Goal: Task Accomplishment & Management: Use online tool/utility

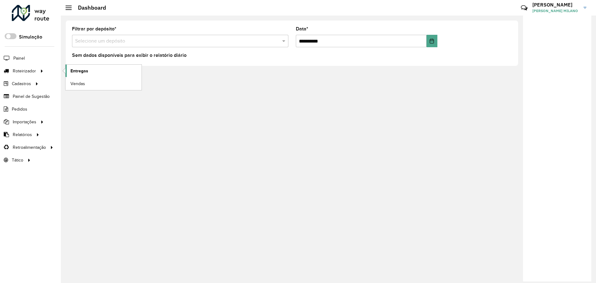
click at [76, 71] on span "Entregas" at bounding box center [79, 71] width 18 height 7
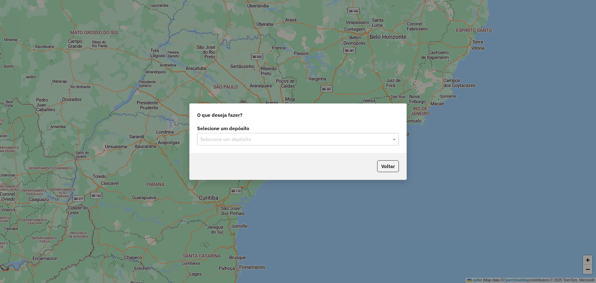
click at [323, 143] on div "Selecione um depósito" at bounding box center [298, 139] width 202 height 12
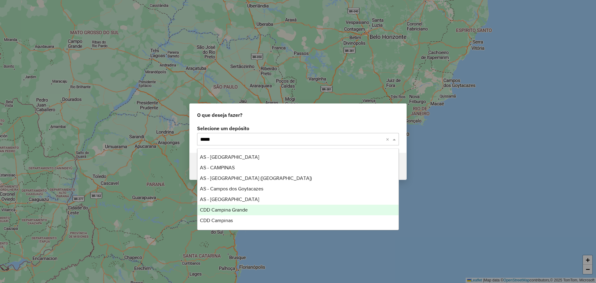
type input "******"
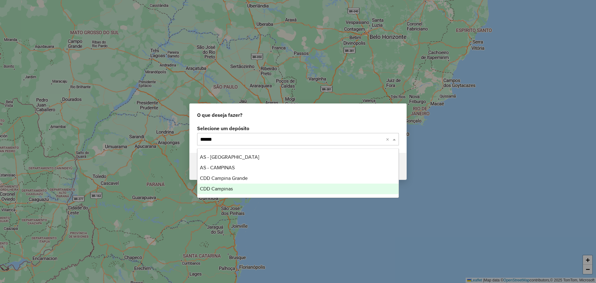
click at [229, 190] on span "CDD Campinas" at bounding box center [216, 188] width 33 height 5
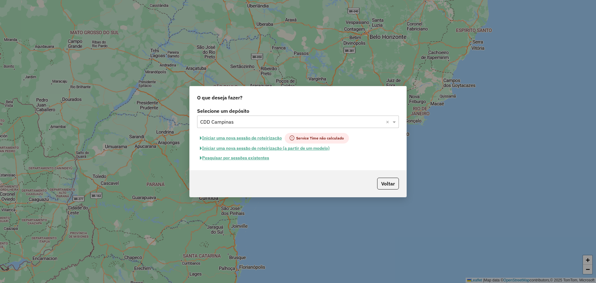
click at [237, 124] on input "text" at bounding box center [291, 121] width 183 height 7
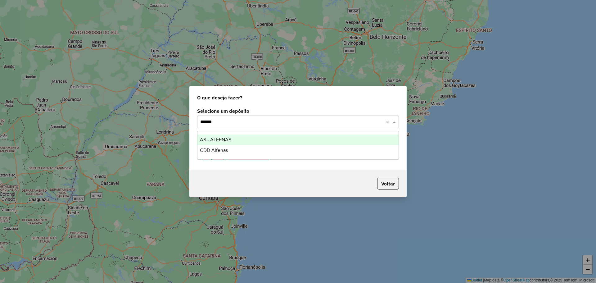
type input "*******"
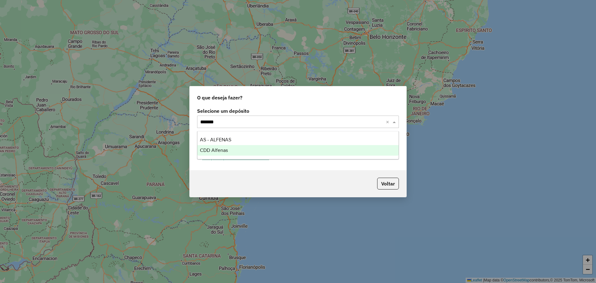
click at [230, 151] on div "CDD Alfenas" at bounding box center [297, 150] width 201 height 11
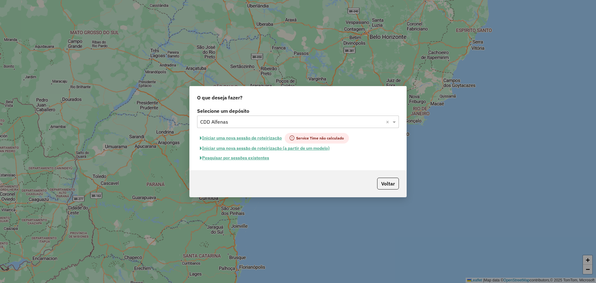
click at [253, 155] on button "Pesquisar por sessões existentes" at bounding box center [234, 158] width 75 height 10
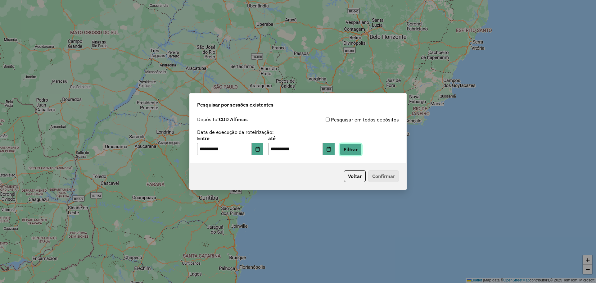
click at [353, 151] on button "Filtrar" at bounding box center [350, 149] width 22 height 12
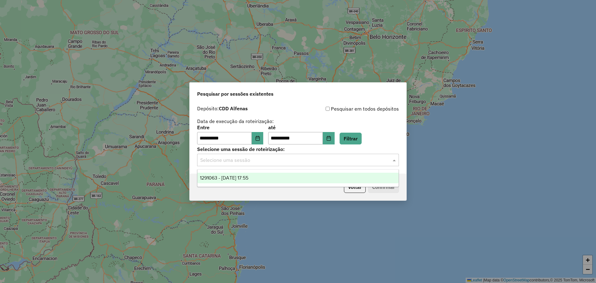
click at [280, 157] on input "text" at bounding box center [291, 159] width 183 height 7
click at [271, 177] on div "1291063 - 09/10/2025 17:55" at bounding box center [297, 178] width 201 height 11
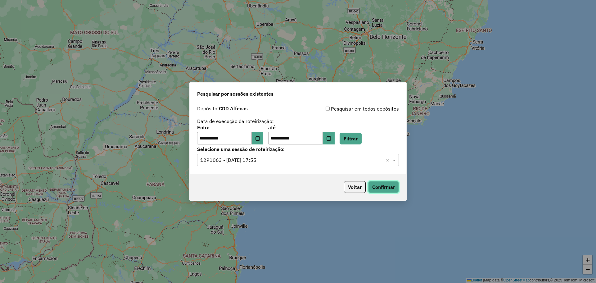
click at [389, 186] on button "Confirmar" at bounding box center [383, 187] width 31 height 12
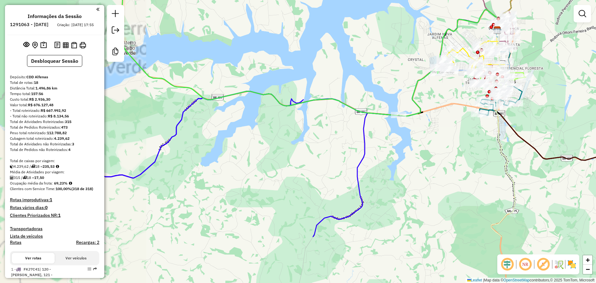
drag, startPoint x: 264, startPoint y: 123, endPoint x: 358, endPoint y: 58, distance: 114.1
click at [358, 58] on div "Janela de atendimento Grade de atendimento Capacidade Transportadoras Veículos …" at bounding box center [298, 141] width 596 height 283
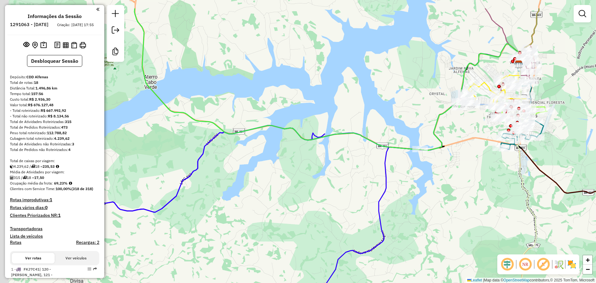
drag, startPoint x: 218, startPoint y: 151, endPoint x: 259, endPoint y: 205, distance: 68.4
click at [259, 205] on div "Janela de atendimento Grade de atendimento Capacidade Transportadoras Veículos …" at bounding box center [298, 141] width 596 height 283
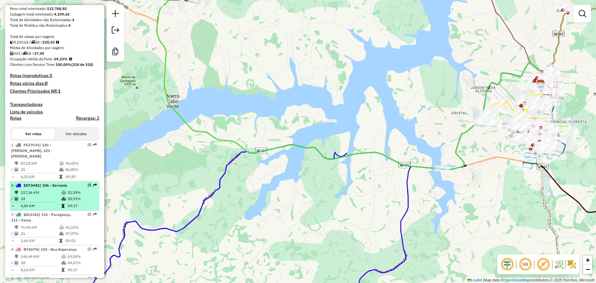
scroll to position [155, 0]
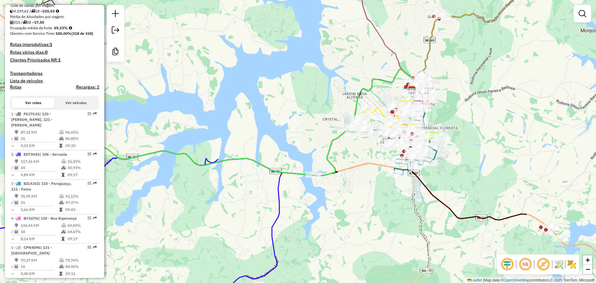
drag, startPoint x: 344, startPoint y: 207, endPoint x: 208, endPoint y: 213, distance: 136.7
click at [208, 213] on div "Janela de atendimento Grade de atendimento Capacidade Transportadoras Veículos …" at bounding box center [298, 141] width 596 height 283
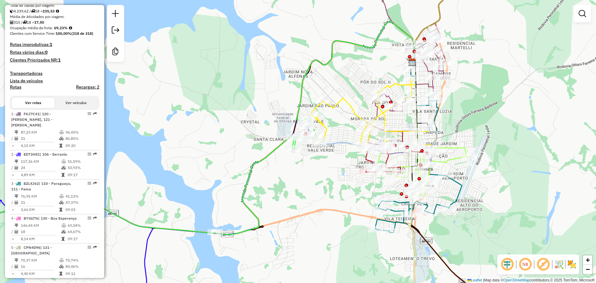
drag, startPoint x: 268, startPoint y: 203, endPoint x: 291, endPoint y: 183, distance: 30.8
click at [291, 183] on div "Janela de atendimento Grade de atendimento Capacidade Transportadoras Veículos …" at bounding box center [298, 141] width 596 height 283
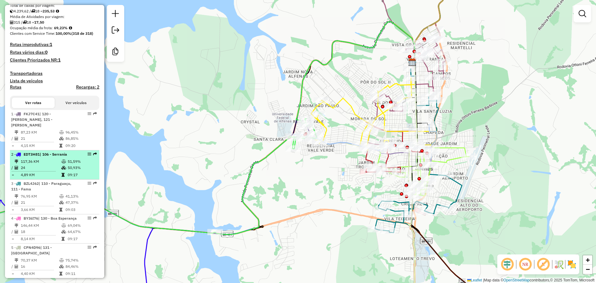
drag, startPoint x: 66, startPoint y: 162, endPoint x: 46, endPoint y: 167, distance: 21.1
click at [46, 167] on td "24" at bounding box center [40, 167] width 41 height 6
click at [45, 167] on td "24" at bounding box center [40, 167] width 41 height 6
select select "**********"
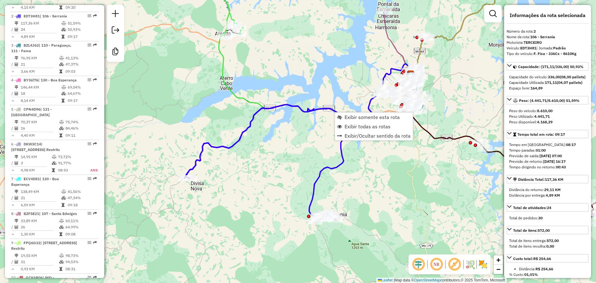
scroll to position [300, 0]
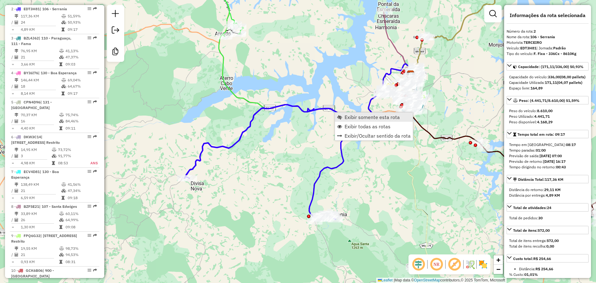
click at [371, 118] on span "Exibir somente esta rota" at bounding box center [371, 116] width 55 height 5
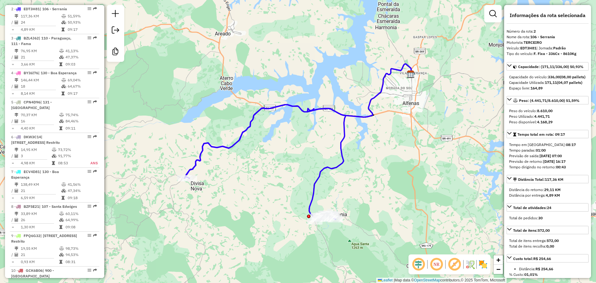
drag, startPoint x: 374, startPoint y: 166, endPoint x: 365, endPoint y: 152, distance: 16.4
click at [366, 152] on div "Janela de atendimento Grade de atendimento Capacidade Transportadoras Veículos …" at bounding box center [298, 141] width 596 height 283
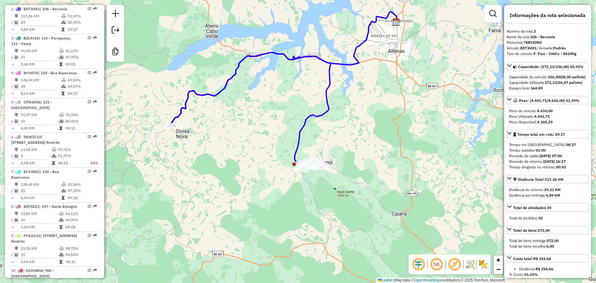
drag, startPoint x: 320, startPoint y: 177, endPoint x: 313, endPoint y: 144, distance: 33.3
click at [314, 141] on div "Janela de atendimento Grade de atendimento Capacidade Transportadoras Veículos …" at bounding box center [298, 141] width 596 height 283
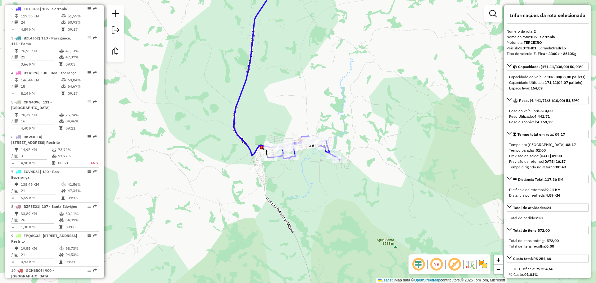
click at [438, 265] on em at bounding box center [436, 264] width 15 height 15
drag, startPoint x: 279, startPoint y: 177, endPoint x: 310, endPoint y: 205, distance: 41.5
click at [310, 205] on div "Janela de atendimento Grade de atendimento Capacidade Transportadoras Veículos …" at bounding box center [298, 141] width 596 height 283
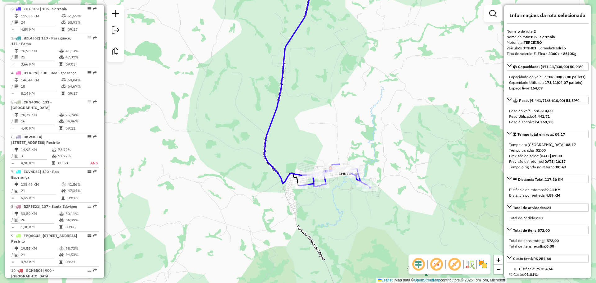
drag, startPoint x: 357, startPoint y: 224, endPoint x: 367, endPoint y: 219, distance: 11.4
click at [367, 219] on div "Janela de atendimento Grade de atendimento Capacidade Transportadoras Veículos …" at bounding box center [298, 141] width 596 height 283
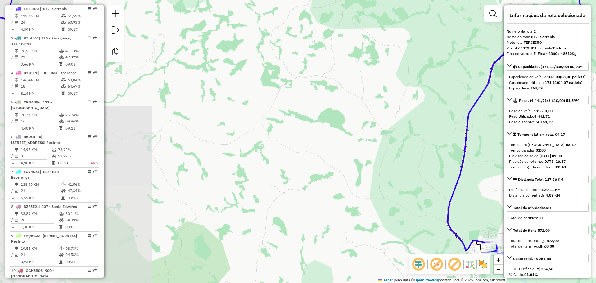
drag, startPoint x: 293, startPoint y: 166, endPoint x: 256, endPoint y: 152, distance: 39.5
click at [256, 152] on div "Janela de atendimento Grade de atendimento Capacidade Transportadoras Veículos …" at bounding box center [298, 141] width 596 height 283
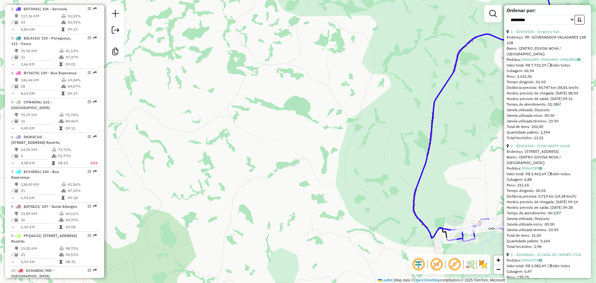
scroll to position [363, 0]
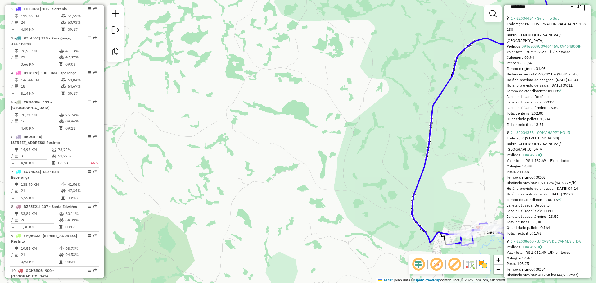
drag, startPoint x: 490, startPoint y: 138, endPoint x: 474, endPoint y: 163, distance: 29.1
click at [474, 163] on div "Janela de atendimento Grade de atendimento Capacidade Transportadoras Veículos …" at bounding box center [298, 141] width 596 height 283
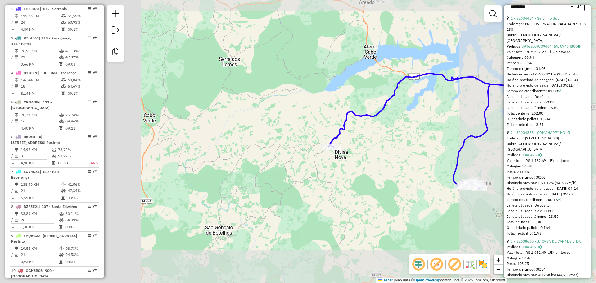
drag, startPoint x: 450, startPoint y: 167, endPoint x: 444, endPoint y: 168, distance: 5.6
click at [444, 168] on div "Janela de atendimento Grade de atendimento Capacidade Transportadoras Veículos …" at bounding box center [298, 141] width 596 height 283
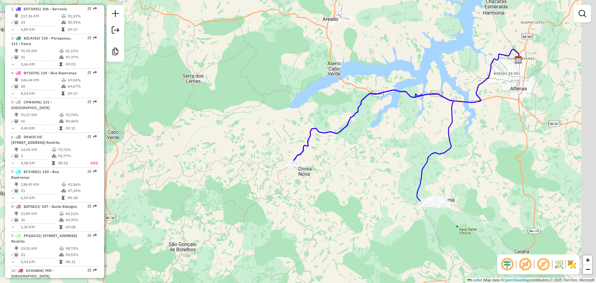
click at [412, 169] on div "Janela de atendimento Grade de atendimento Capacidade Transportadoras Veículos …" at bounding box center [298, 141] width 596 height 283
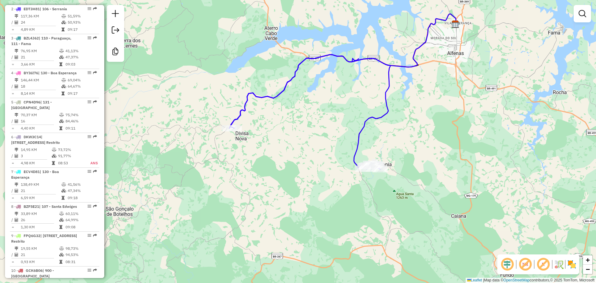
drag, startPoint x: 404, startPoint y: 120, endPoint x: 423, endPoint y: 147, distance: 33.4
click at [423, 147] on div "Janela de atendimento Grade de atendimento Capacidade Transportadoras Veículos …" at bounding box center [298, 141] width 596 height 283
click at [452, 164] on div "Janela de atendimento Grade de atendimento Capacidade Transportadoras Veículos …" at bounding box center [298, 141] width 596 height 283
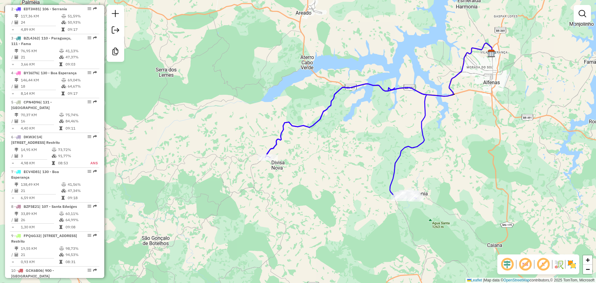
click at [453, 92] on icon at bounding box center [378, 100] width 227 height 114
select select "**********"
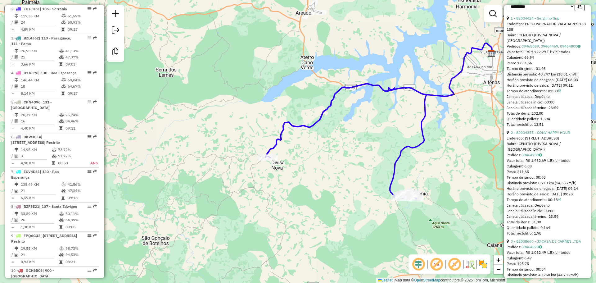
scroll to position [370, 0]
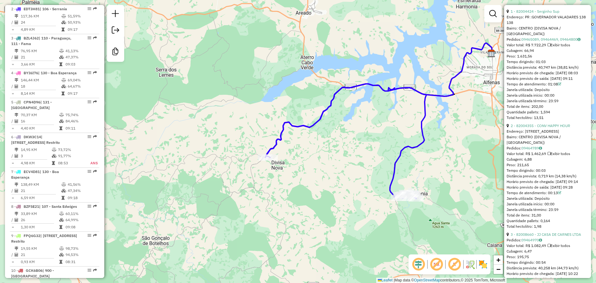
drag, startPoint x: 547, startPoint y: 96, endPoint x: 556, endPoint y: 96, distance: 9.0
click at [556, 87] on div "Tempo de atendimento: 01:08" at bounding box center [547, 84] width 82 height 6
drag, startPoint x: 533, startPoint y: 66, endPoint x: 550, endPoint y: 67, distance: 16.8
click at [550, 65] on div "Tempo dirigindo: 01:03" at bounding box center [547, 62] width 82 height 6
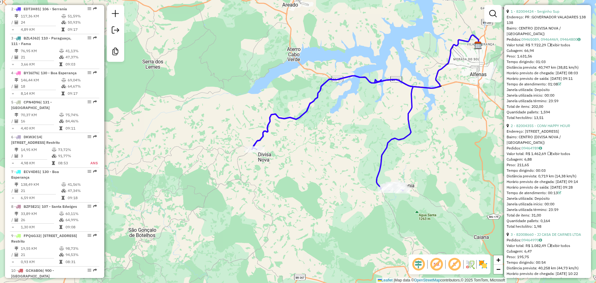
drag, startPoint x: 467, startPoint y: 138, endPoint x: 448, endPoint y: 117, distance: 28.5
click at [450, 115] on div "Janela de atendimento Grade de atendimento Capacidade Transportadoras Veículos …" at bounding box center [298, 141] width 596 height 283
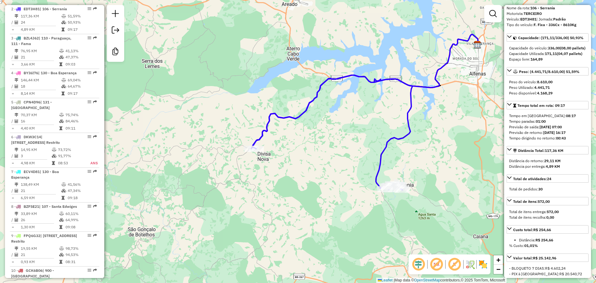
scroll to position [0, 0]
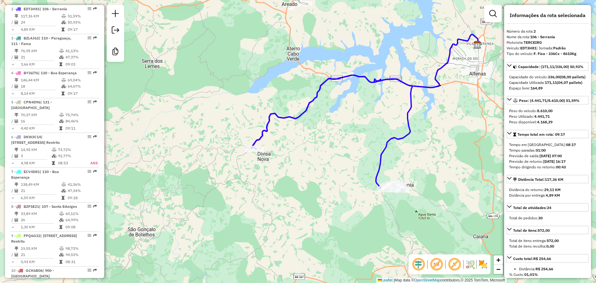
click at [523, 47] on strong "EDT3H81" at bounding box center [528, 48] width 16 height 5
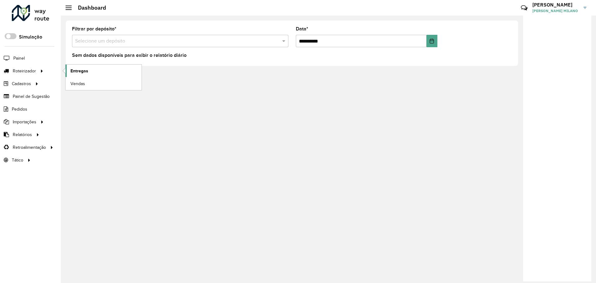
click at [87, 72] on span "Entregas" at bounding box center [79, 71] width 18 height 7
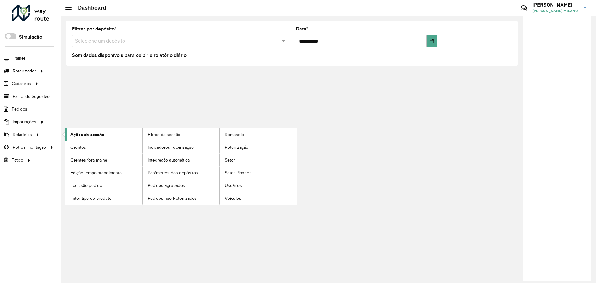
click at [99, 135] on span "Ações da sessão" at bounding box center [87, 134] width 34 height 7
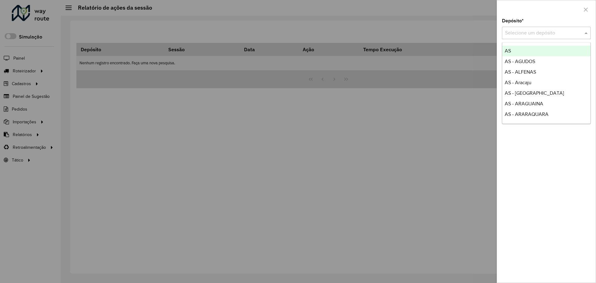
click at [517, 28] on div "Selecione um depósito" at bounding box center [546, 33] width 89 height 12
click at [520, 29] on input "text" at bounding box center [540, 32] width 70 height 7
type input "*****"
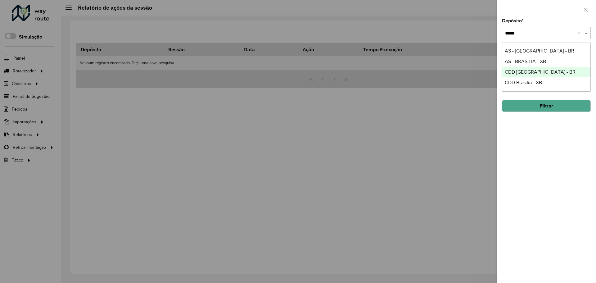
click at [534, 77] on div "CDD [GEOGRAPHIC_DATA] - BR" at bounding box center [546, 72] width 88 height 11
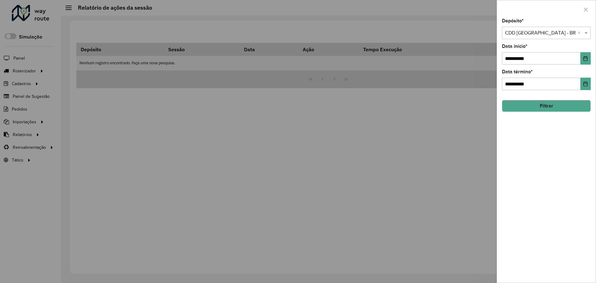
click at [546, 107] on button "Filtrar" at bounding box center [546, 106] width 89 height 12
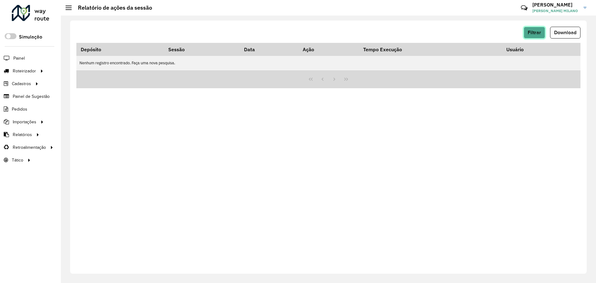
click at [527, 38] on button "Filtrar" at bounding box center [533, 33] width 21 height 12
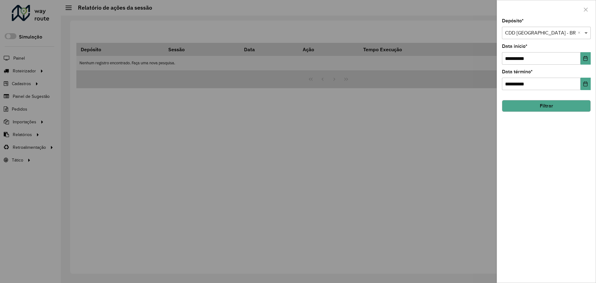
click at [589, 32] on span at bounding box center [587, 32] width 8 height 7
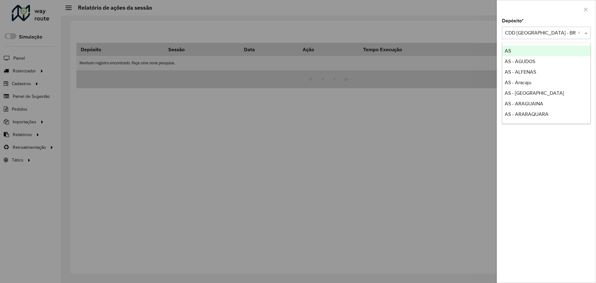
click at [589, 32] on span at bounding box center [587, 32] width 8 height 7
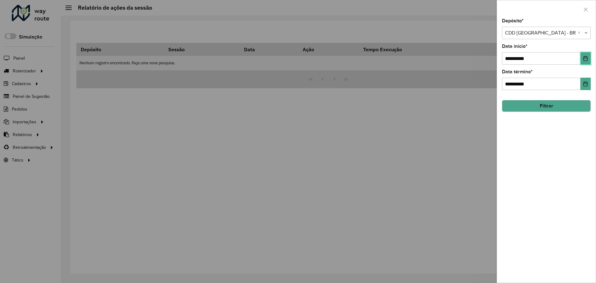
click at [585, 56] on icon "Choose Date" at bounding box center [585, 58] width 5 height 5
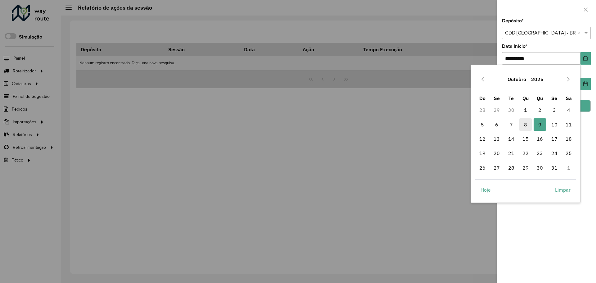
click at [526, 124] on span "8" at bounding box center [525, 124] width 12 height 12
type input "**********"
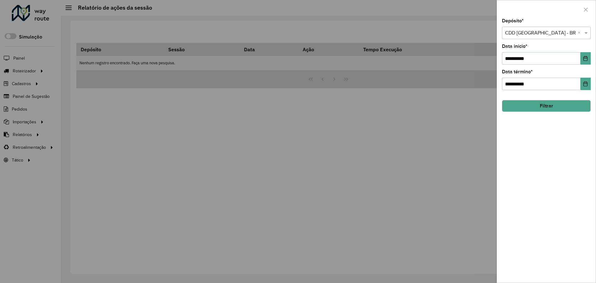
click at [557, 106] on button "Filtrar" at bounding box center [546, 106] width 89 height 12
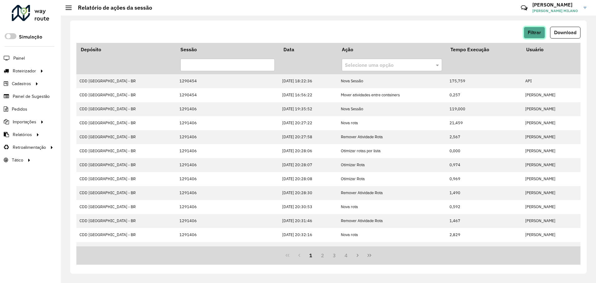
click at [542, 33] on button "Filtrar" at bounding box center [533, 33] width 21 height 12
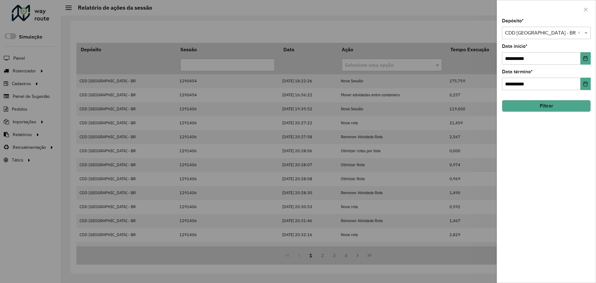
click at [559, 36] on input "text" at bounding box center [540, 32] width 70 height 7
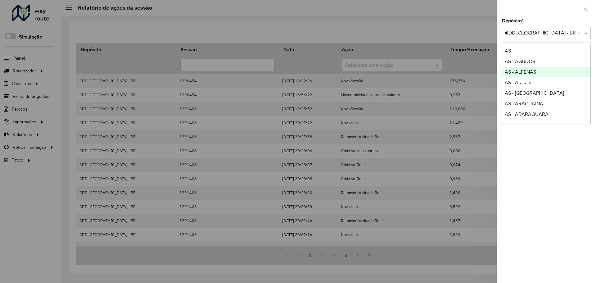
type input "**"
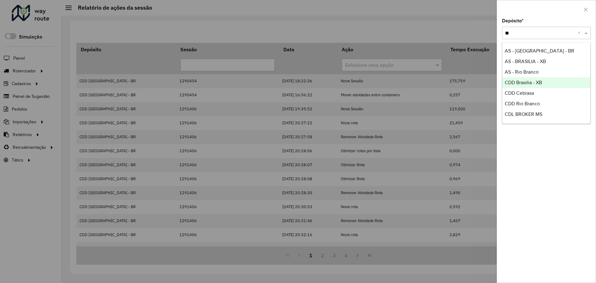
click at [549, 83] on div "CDD Brasilia - XB" at bounding box center [546, 82] width 88 height 11
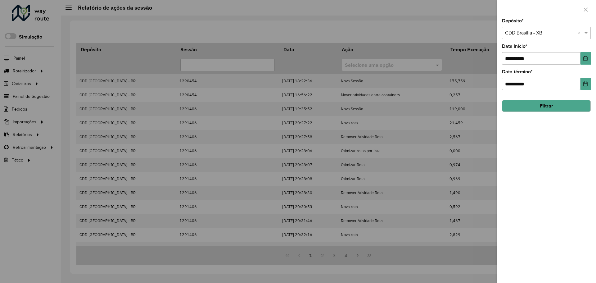
click at [554, 107] on button "Filtrar" at bounding box center [546, 106] width 89 height 12
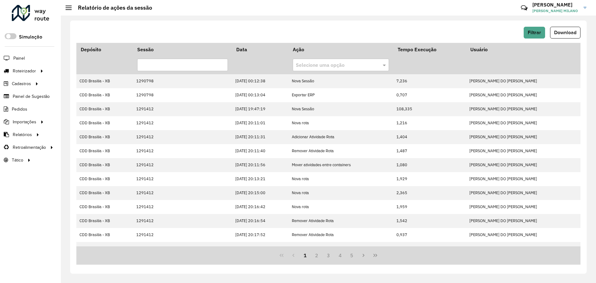
click at [266, 26] on div "Filtrar Download Depósito Sessão Data Ação Tempo Execução Usuário Selecione uma…" at bounding box center [328, 146] width 516 height 253
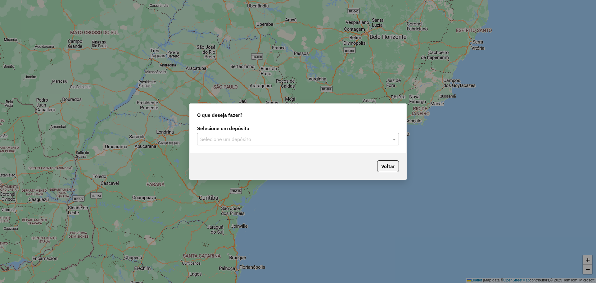
click at [281, 142] on input "text" at bounding box center [291, 139] width 183 height 7
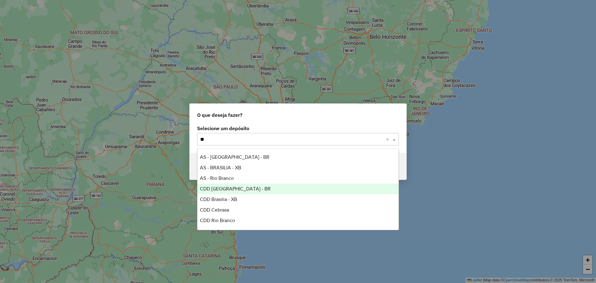
type input "***"
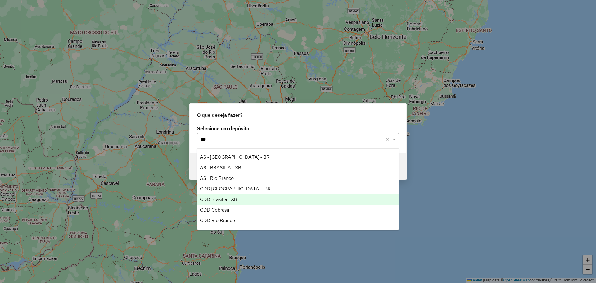
click at [236, 197] on span "CDD Brasilia - XB" at bounding box center [218, 198] width 37 height 5
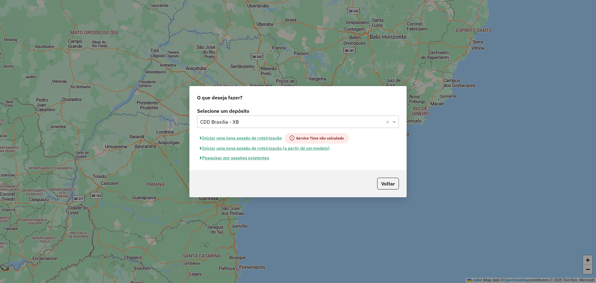
click at [234, 120] on input "text" at bounding box center [291, 121] width 183 height 7
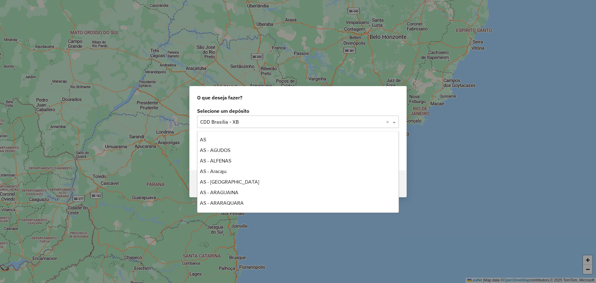
scroll to position [1150, 0]
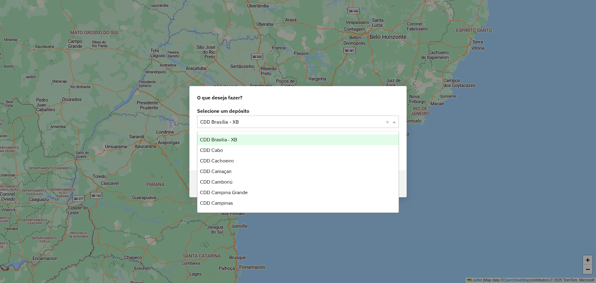
click at [369, 105] on div "O que deseja fazer?" at bounding box center [298, 96] width 217 height 20
